Goal: Communication & Community: Participate in discussion

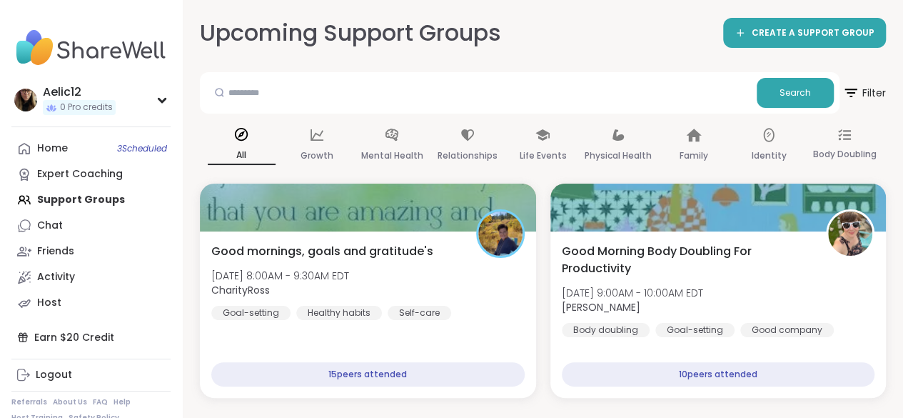
click at [116, 203] on div "Home 3 Scheduled Expert Coaching Support Groups Chat Friends Activity Host" at bounding box center [90, 226] width 159 height 180
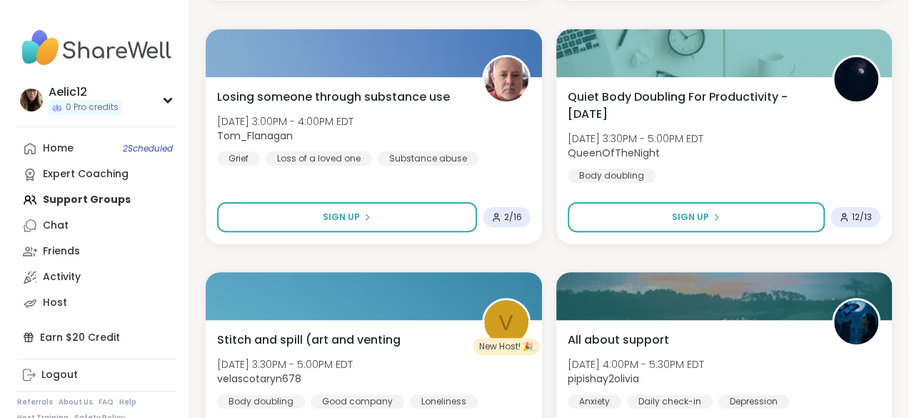
scroll to position [2842, 0]
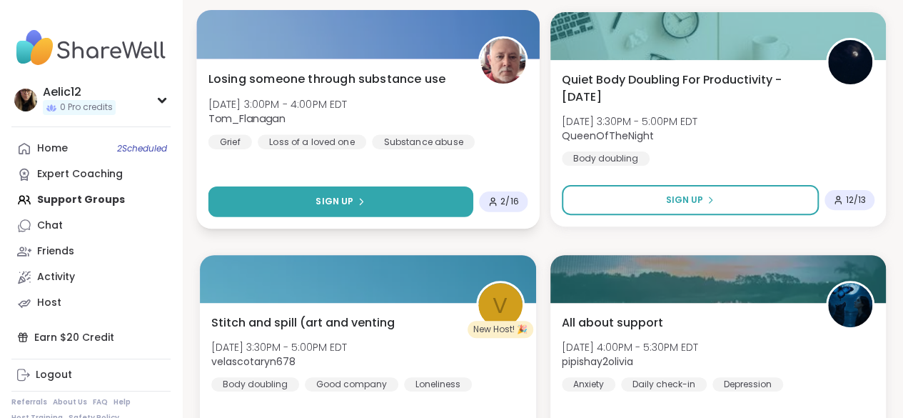
click at [468, 202] on button "Sign Up" at bounding box center [341, 201] width 265 height 31
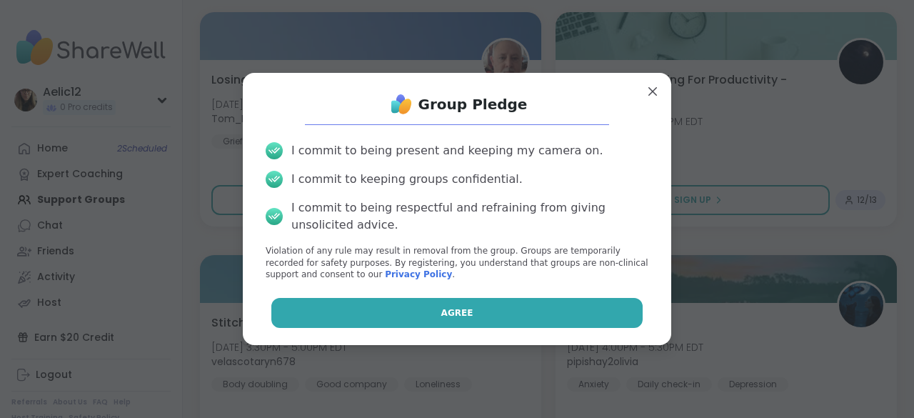
click at [463, 309] on button "Agree" at bounding box center [457, 313] width 372 height 30
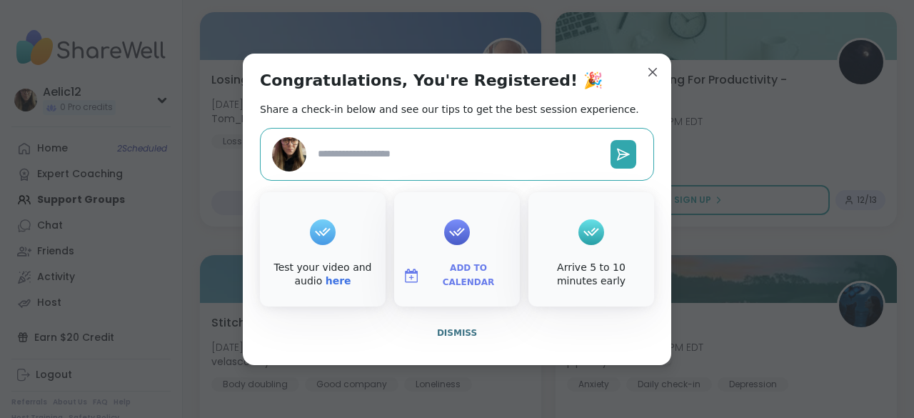
type textarea "*"
